Goal: Task Accomplishment & Management: Manage account settings

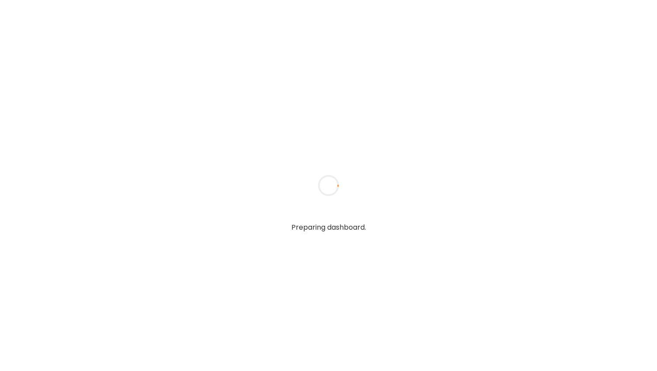
type input "**********"
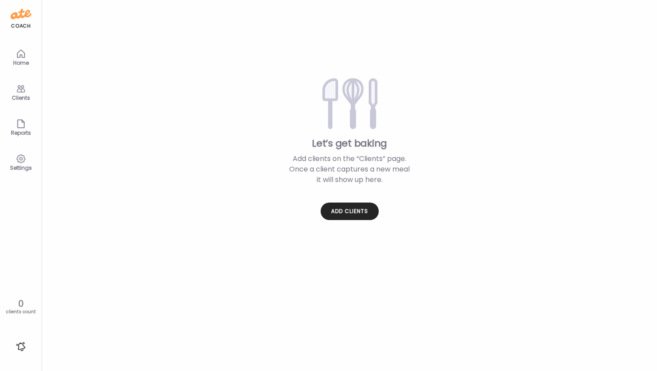
type input "**********"
click at [21, 88] on icon at bounding box center [21, 88] width 10 height 10
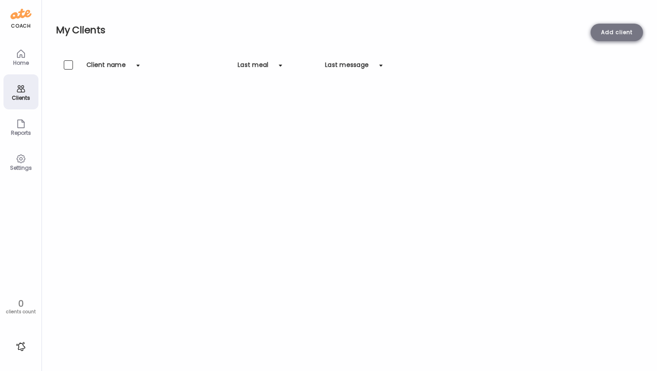
click at [630, 35] on div "Add client" at bounding box center [617, 32] width 52 height 17
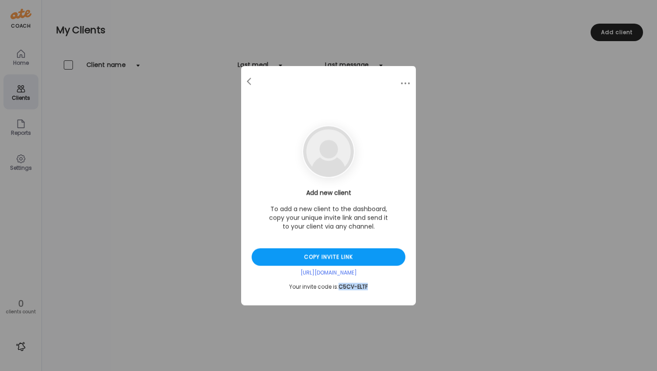
drag, startPoint x: 371, startPoint y: 289, endPoint x: 339, endPoint y: 285, distance: 32.1
click at [339, 285] on div "Your invite code is: C5CV-ELTF" at bounding box center [329, 286] width 154 height 7
copy span "C5CV-ELTF"
click at [331, 153] on img at bounding box center [328, 151] width 51 height 51
click at [410, 87] on div at bounding box center [405, 83] width 17 height 17
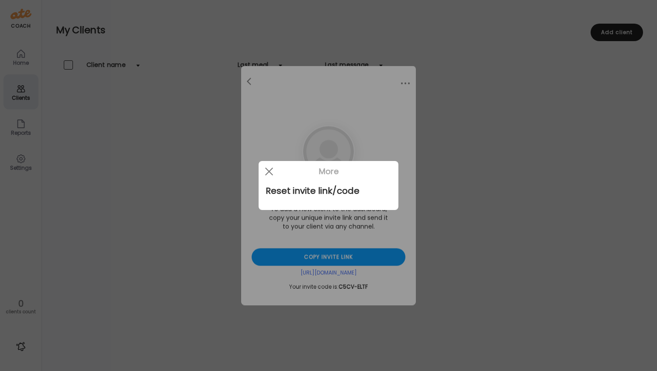
click at [407, 84] on div at bounding box center [328, 185] width 657 height 371
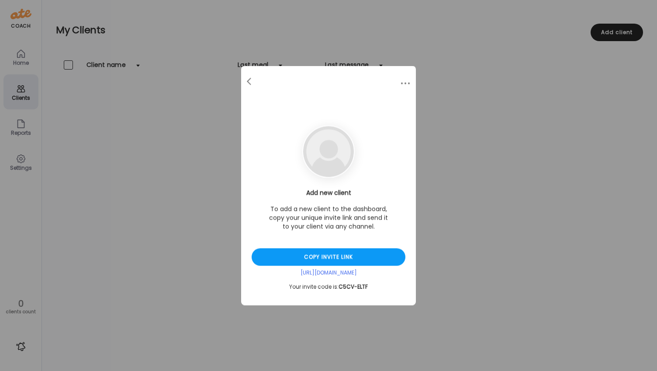
click at [407, 10] on body "Customize your cookie preferences We respect your right to privacy. You can cho…" at bounding box center [328, 5] width 657 height 10
click at [403, 81] on div at bounding box center [405, 83] width 17 height 17
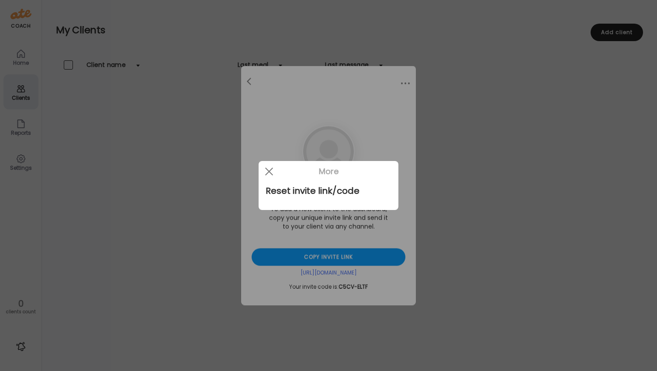
click at [250, 84] on div at bounding box center [328, 185] width 657 height 371
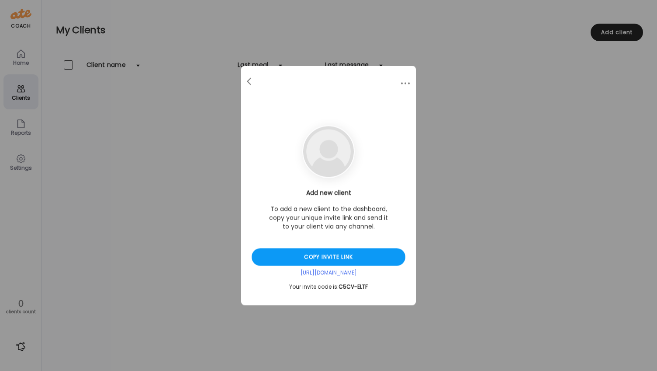
click at [250, 82] on span at bounding box center [249, 80] width 4 height 4
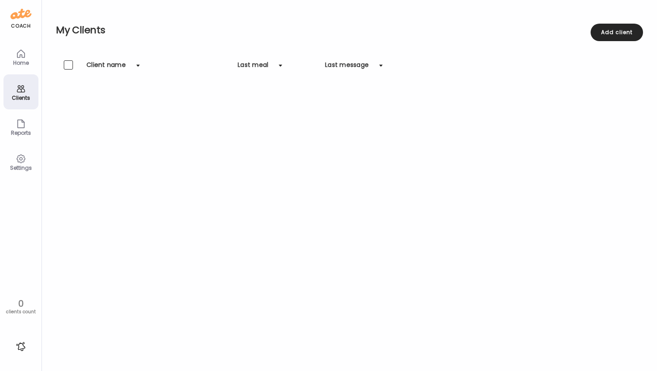
click at [24, 167] on div "Settings" at bounding box center [20, 168] width 31 height 6
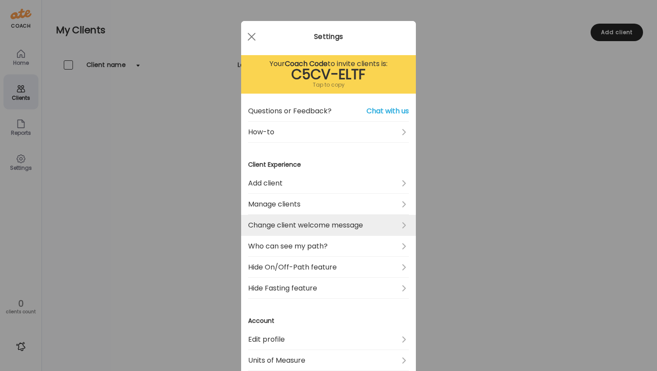
click at [335, 232] on link "Change client welcome message" at bounding box center [328, 225] width 161 height 21
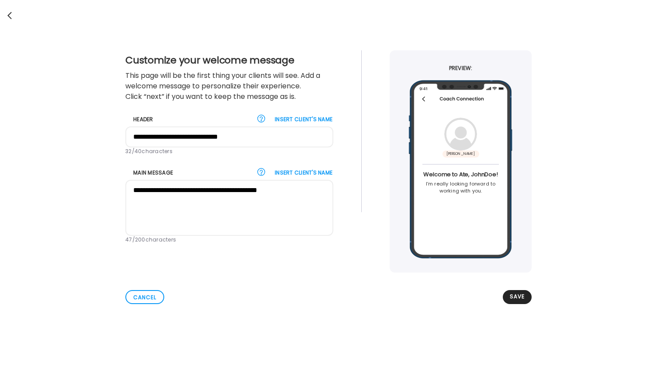
click at [8, 20] on div at bounding box center [10, 15] width 17 height 17
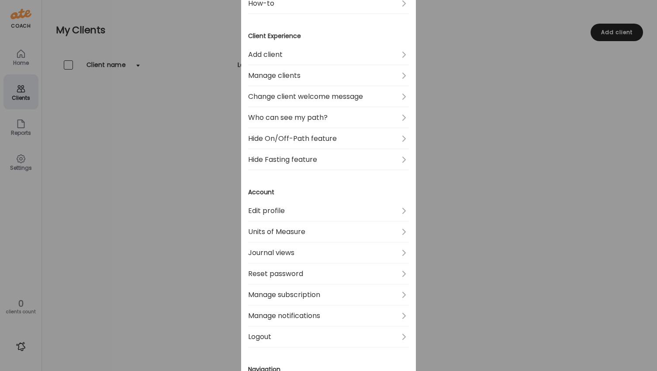
scroll to position [130, 0]
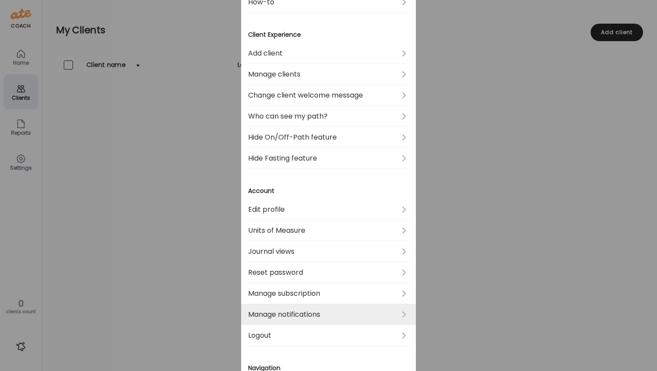
click at [357, 319] on link "Manage notifications" at bounding box center [328, 314] width 161 height 21
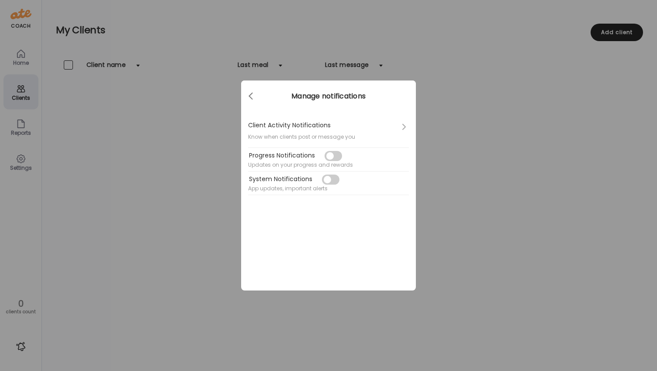
scroll to position [0, 0]
click at [252, 97] on span at bounding box center [251, 94] width 4 height 4
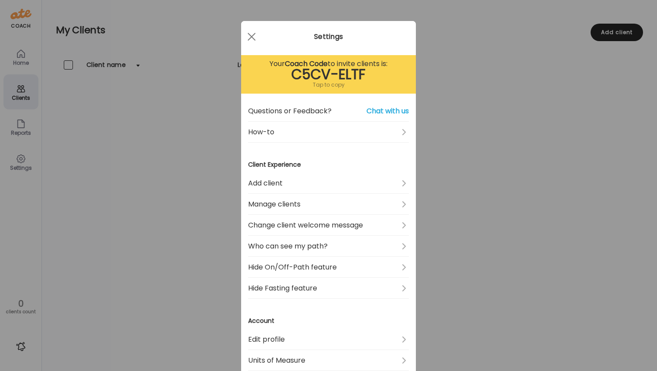
click at [439, 104] on div "Ate Coach Dashboard Wahoo! It’s official Take a moment to set up your Coach Pro…" at bounding box center [328, 185] width 657 height 371
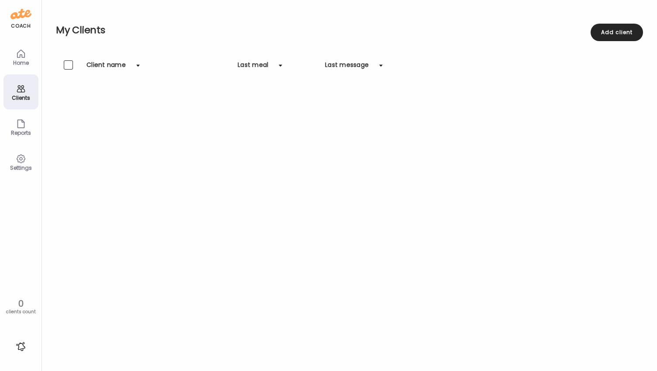
click at [32, 163] on div "Settings" at bounding box center [20, 161] width 35 height 35
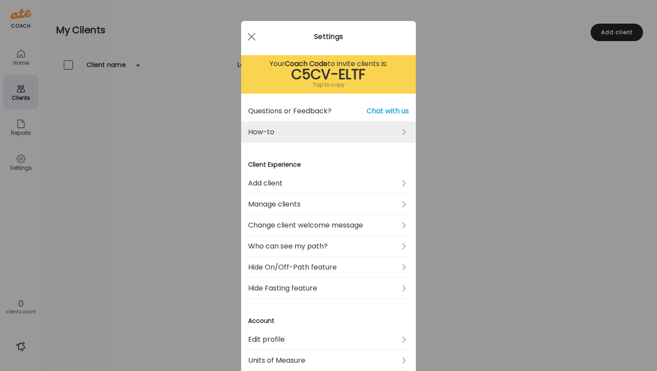
click at [263, 129] on link "How-to" at bounding box center [328, 132] width 161 height 21
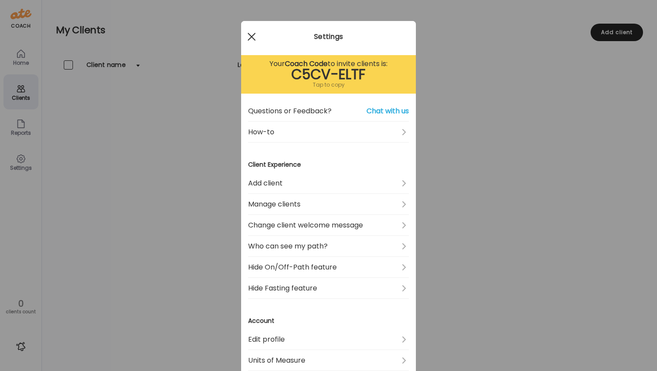
click at [248, 41] on div at bounding box center [251, 36] width 17 height 17
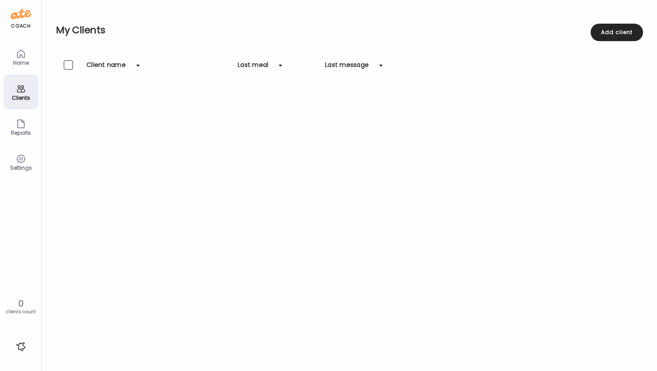
click at [22, 162] on icon at bounding box center [21, 158] width 10 height 10
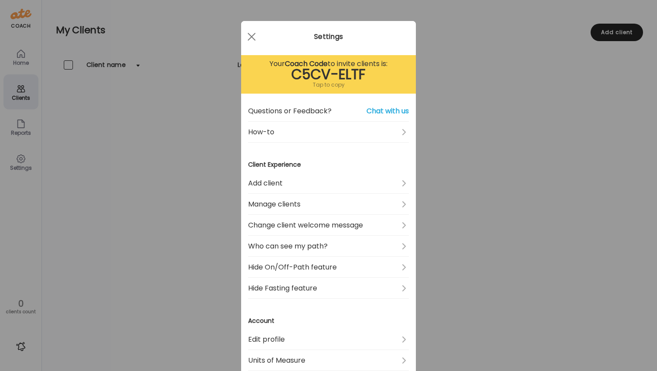
click at [22, 162] on div "Ate Coach Dashboard Wahoo! It’s official Take a moment to set up your Coach Pro…" at bounding box center [328, 185] width 657 height 371
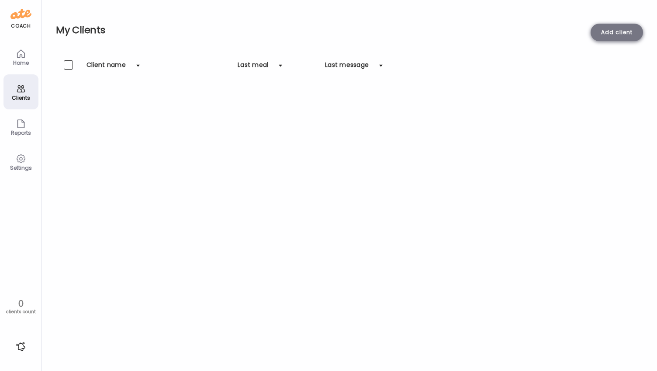
click at [627, 28] on div "Add client" at bounding box center [617, 32] width 52 height 17
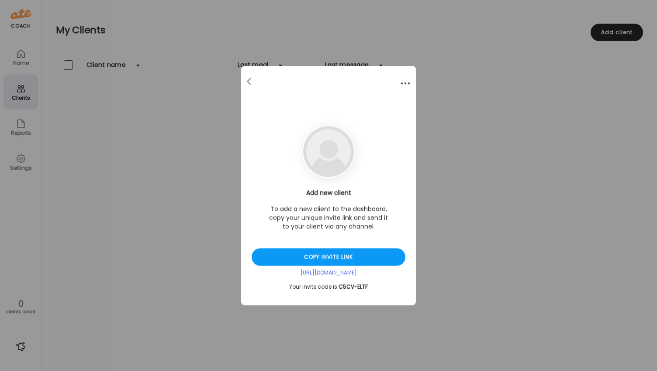
click at [403, 82] on div at bounding box center [405, 83] width 17 height 17
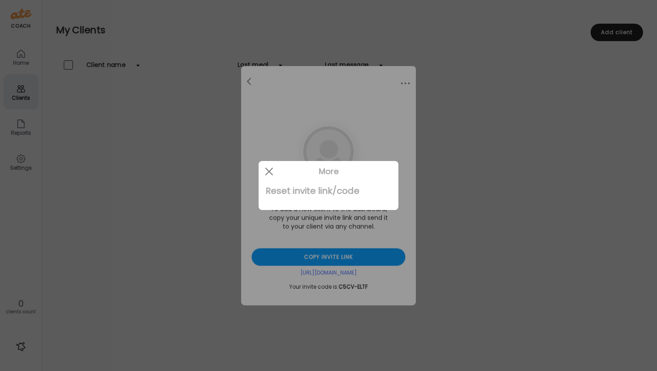
click at [319, 192] on div "Reset invite link/code" at bounding box center [329, 190] width 126 height 17
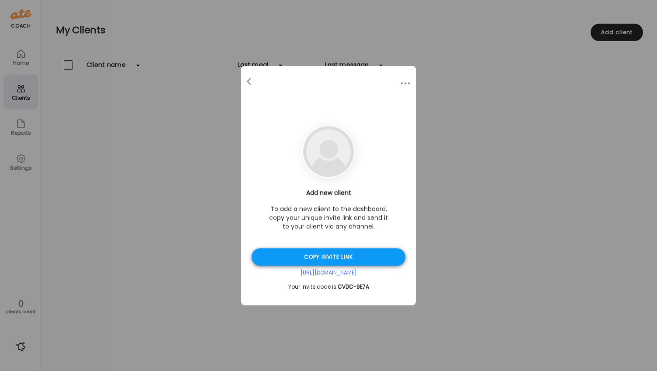
drag, startPoint x: 355, startPoint y: 270, endPoint x: 319, endPoint y: 250, distance: 40.9
click at [319, 250] on div "Copy invite link" at bounding box center [329, 256] width 154 height 17
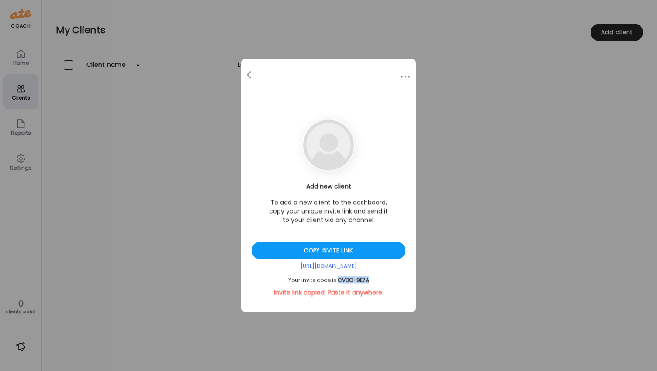
drag, startPoint x: 372, startPoint y: 278, endPoint x: 339, endPoint y: 283, distance: 33.5
click at [339, 283] on div "Your invite code is: CVDC-9E7A" at bounding box center [329, 280] width 154 height 7
copy span "CVDC-9E7A"
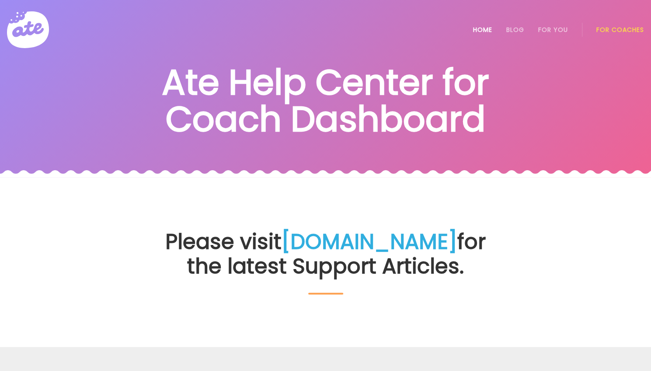
click at [486, 30] on link "Home" at bounding box center [482, 29] width 19 height 7
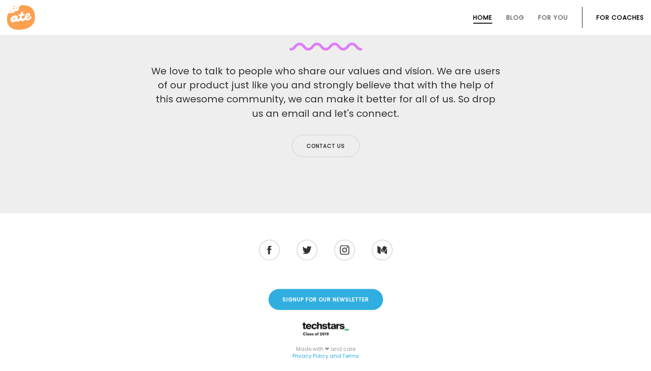
scroll to position [2860, 0]
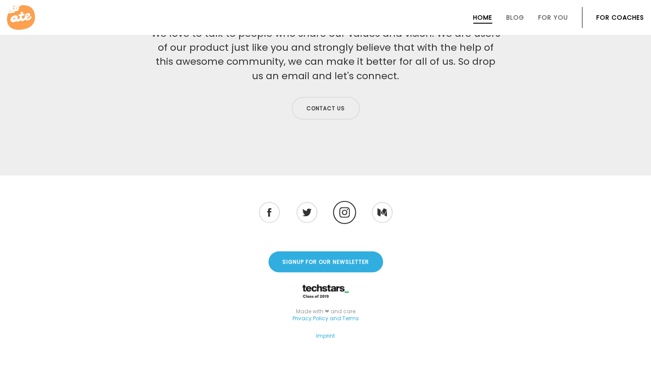
click at [344, 201] on li at bounding box center [344, 211] width 23 height 23
click at [345, 207] on img at bounding box center [344, 212] width 10 height 10
